Goal: Find specific page/section: Find specific page/section

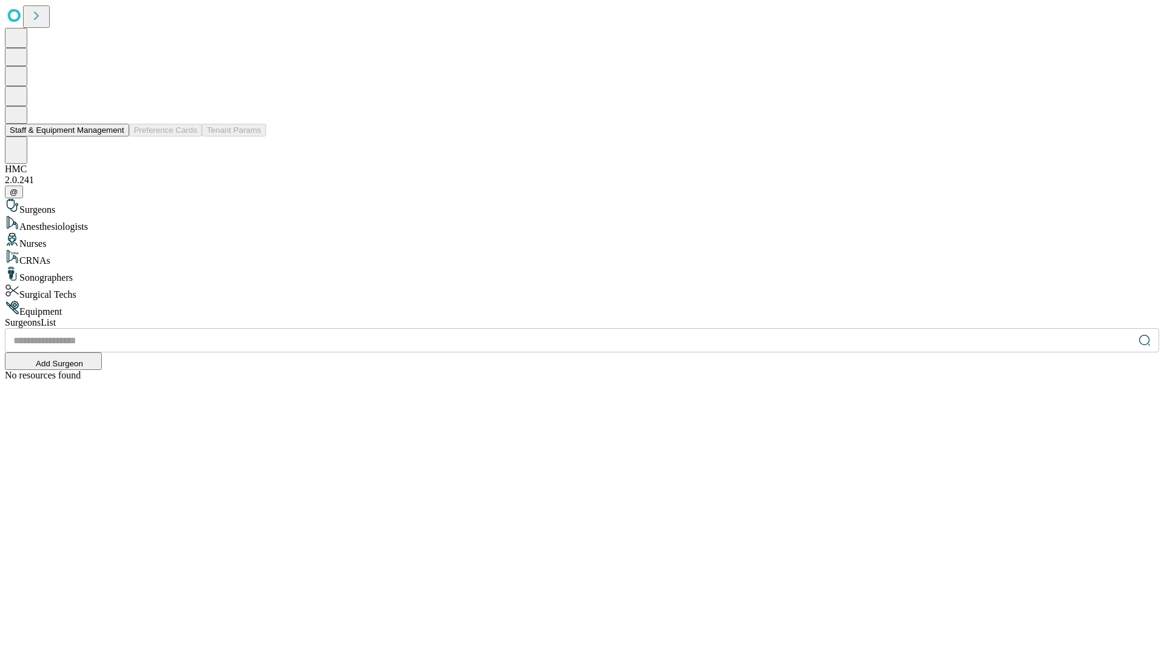
click at [116, 136] on button "Staff & Equipment Management" at bounding box center [67, 130] width 124 height 13
